Goal: Navigation & Orientation: Find specific page/section

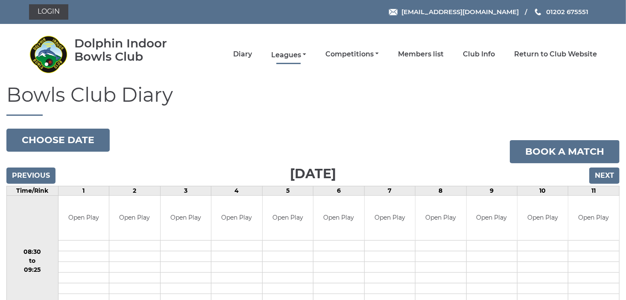
click at [300, 54] on link "Leagues" at bounding box center [288, 54] width 35 height 9
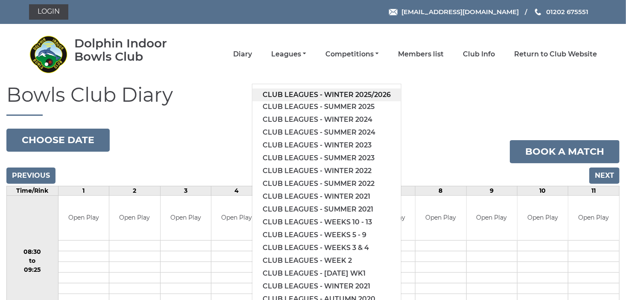
click at [297, 95] on link "Club leagues - Winter 2025/2026" at bounding box center [326, 94] width 149 height 13
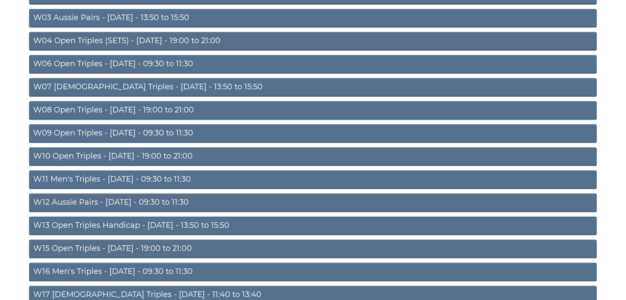
scroll to position [240, 0]
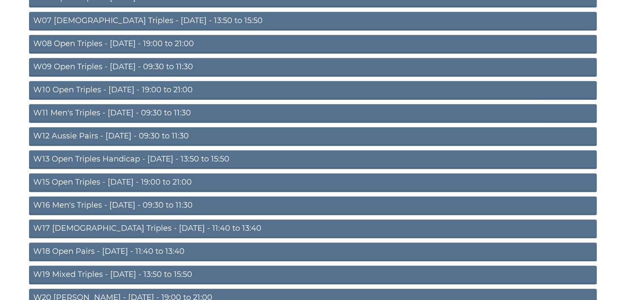
click at [153, 179] on link "W15 Open Triples - [DATE] - 19:00 to 21:00" at bounding box center [313, 182] width 568 height 19
click at [153, 179] on link "W15 Open Triples - Thursday - 19:00 to 21:00" at bounding box center [313, 182] width 568 height 19
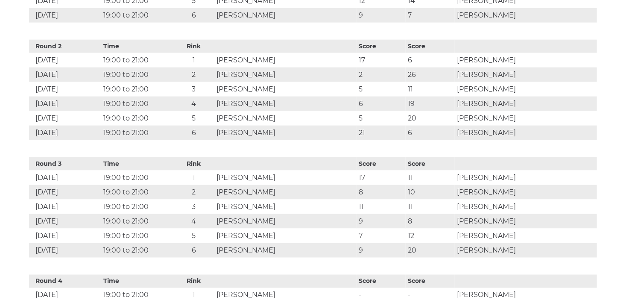
scroll to position [601, 0]
